Goal: Find specific page/section: Find specific page/section

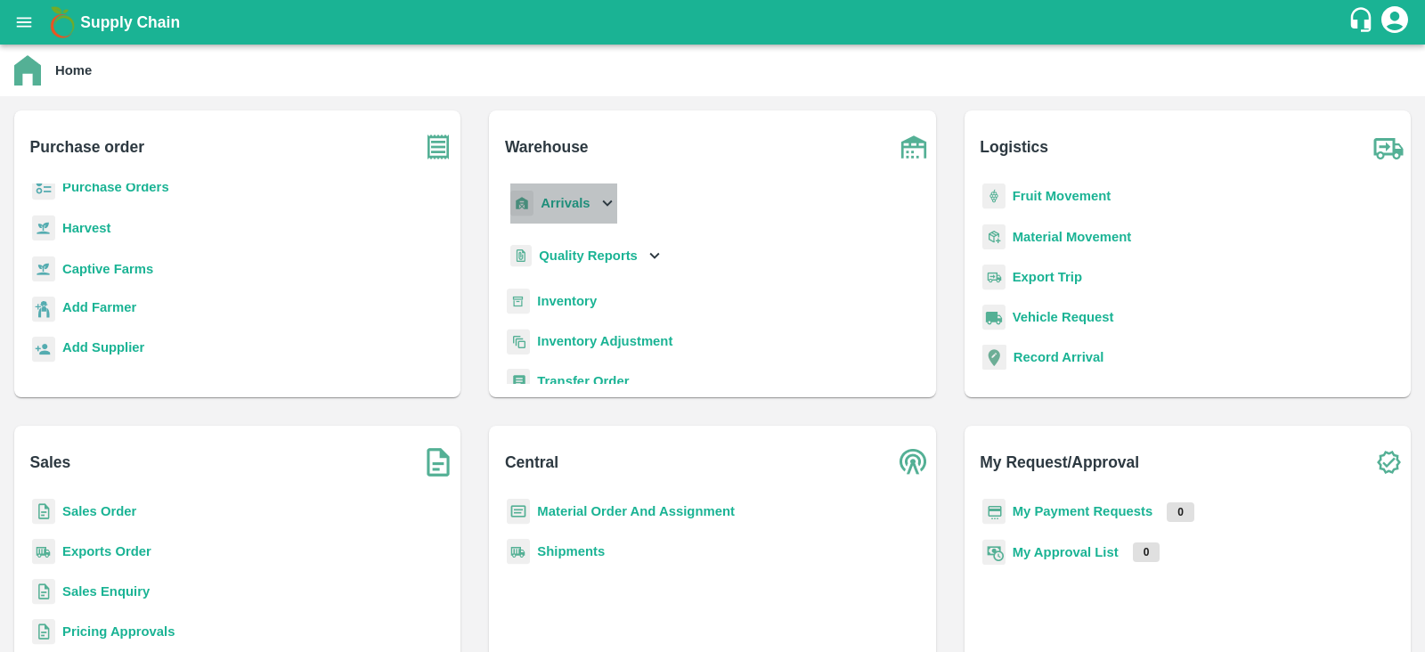
click at [600, 203] on icon at bounding box center [608, 203] width 20 height 20
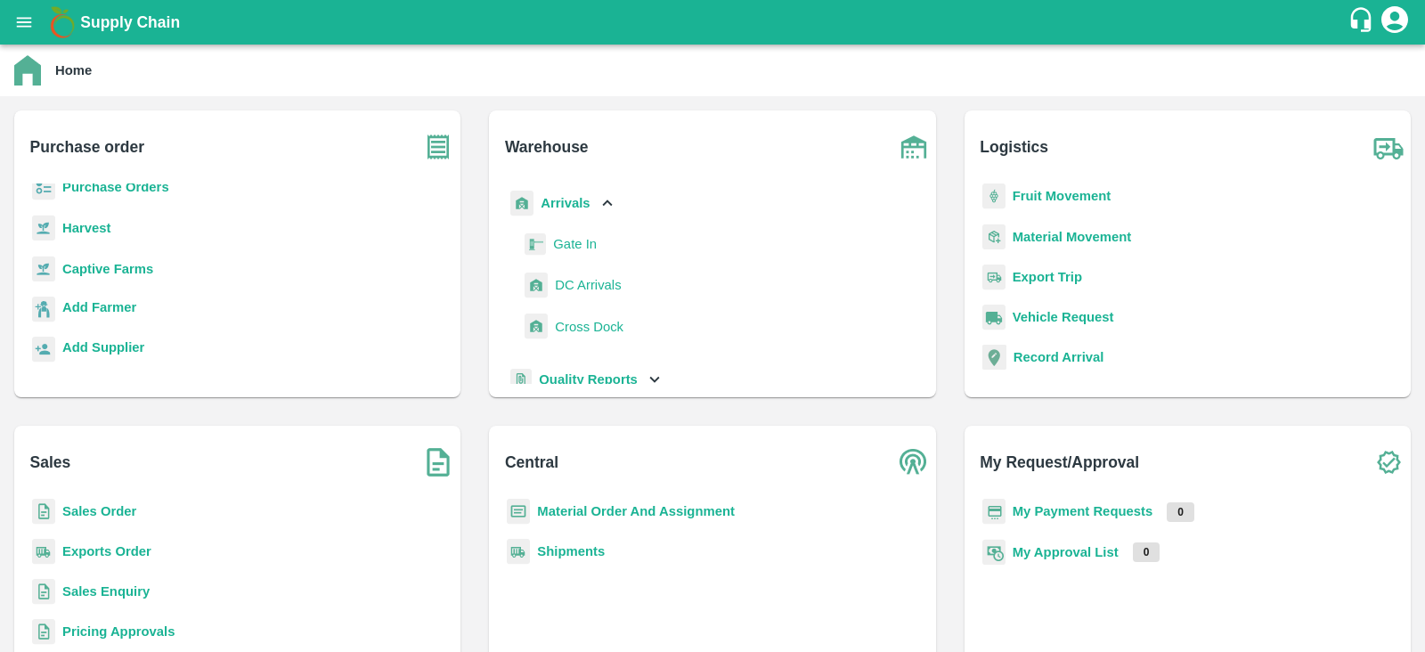
click at [587, 283] on span "DC Arrivals" at bounding box center [588, 285] width 66 height 20
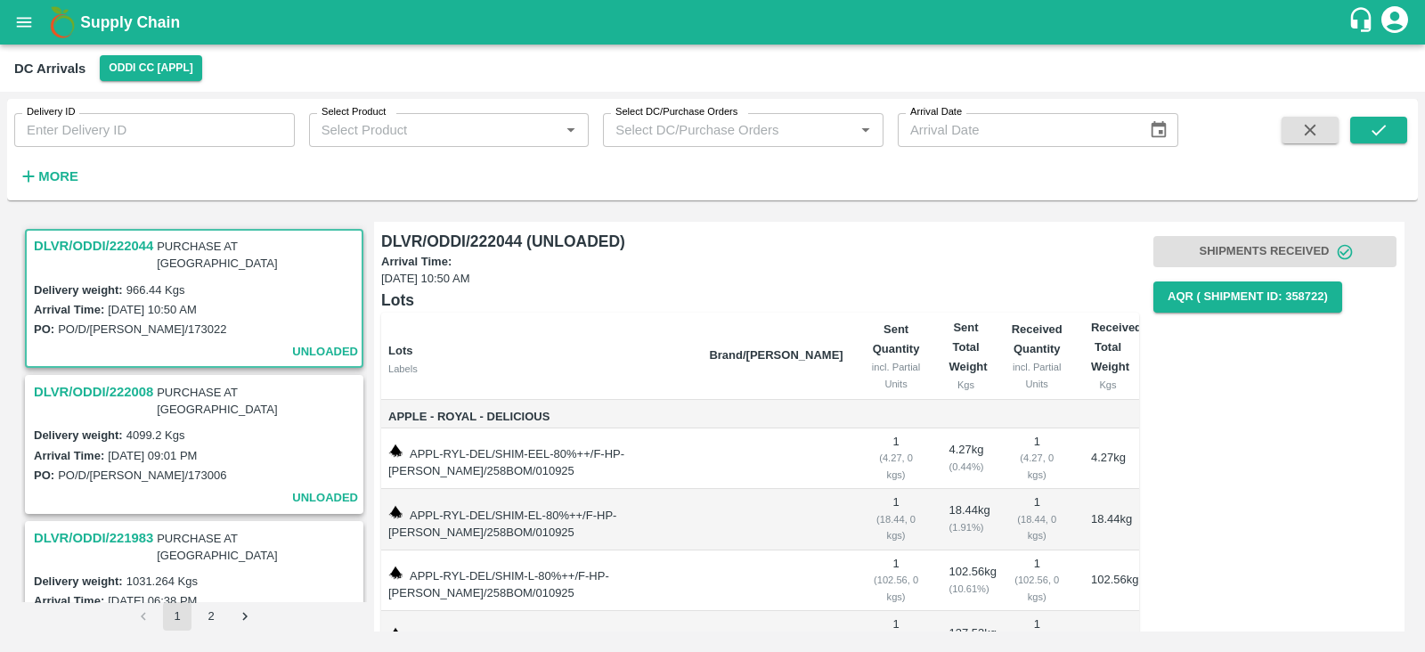
click at [179, 81] on div "DC Arrivals Oddi CC [APPL]" at bounding box center [712, 68] width 1425 height 47
click at [177, 74] on button "Oddi CC [APPL]" at bounding box center [151, 68] width 102 height 26
click at [166, 167] on li "FruitX Tapri Mandi 2025" at bounding box center [152, 166] width 198 height 30
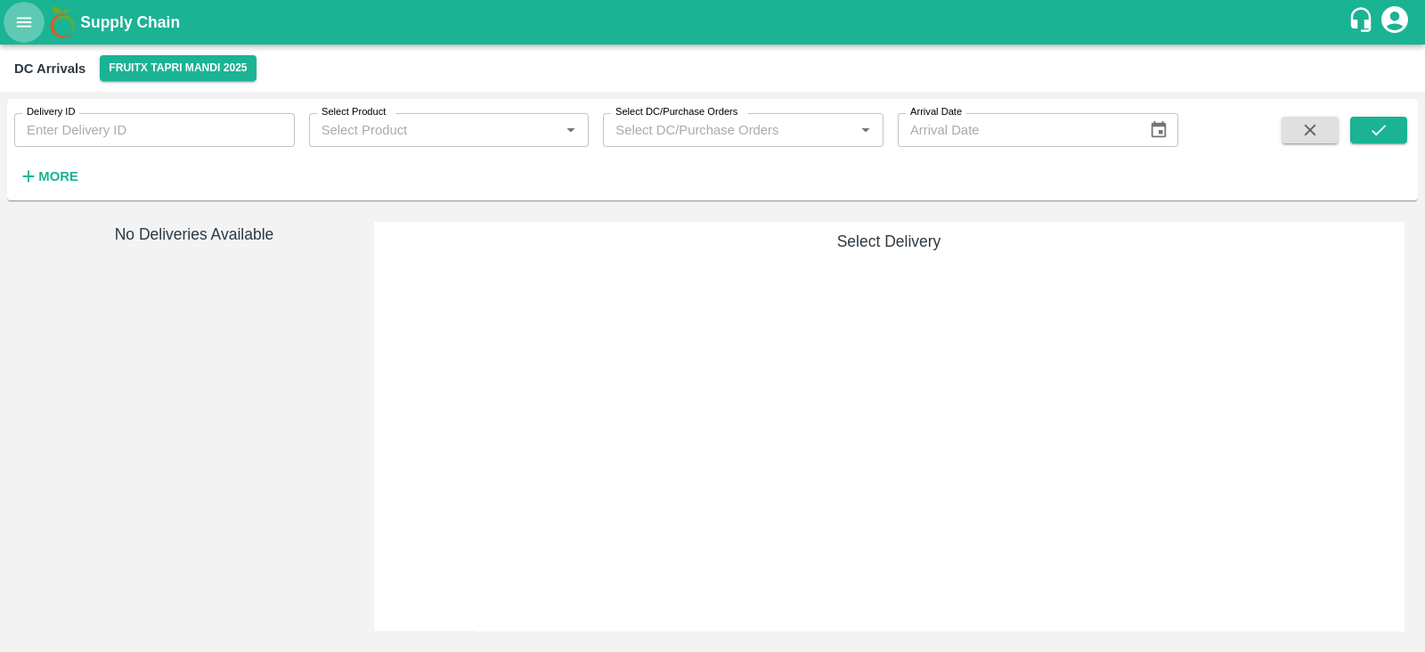
click at [15, 16] on icon "open drawer" at bounding box center [24, 22] width 20 height 20
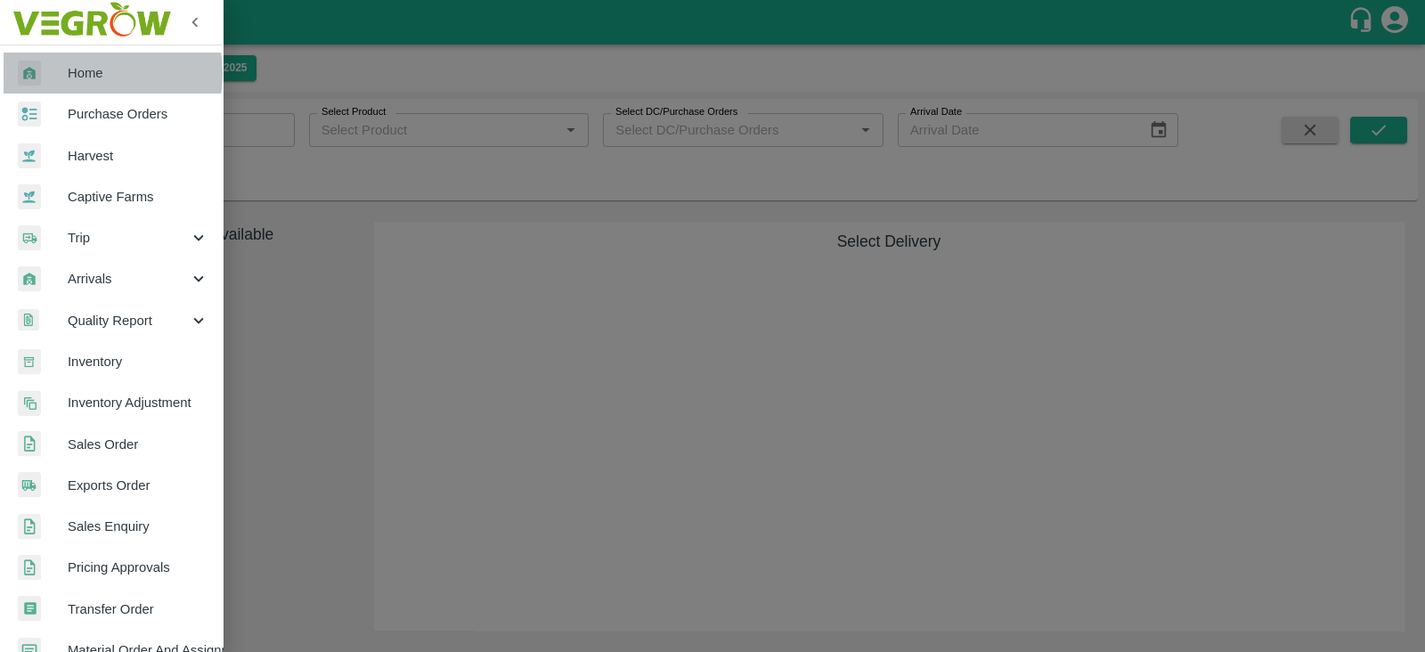
click at [84, 73] on span "Home" at bounding box center [138, 73] width 141 height 20
